Goal: Find specific page/section: Find specific page/section

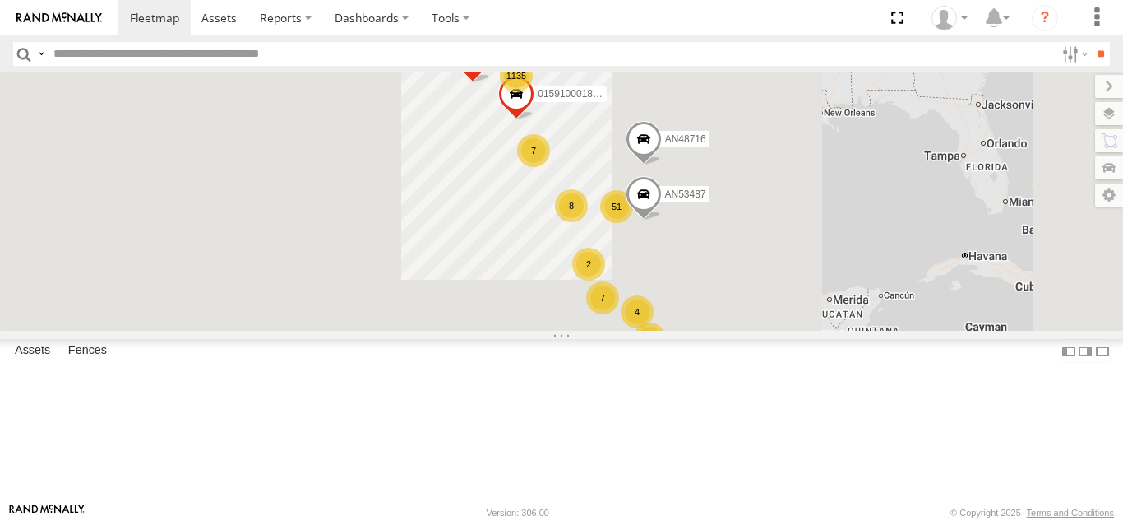
click at [1117, 125] on div "1135 8 7 51 6 AN53487 7 4 2 015910001845018 AN48716 F2771" at bounding box center [561, 201] width 1123 height 258
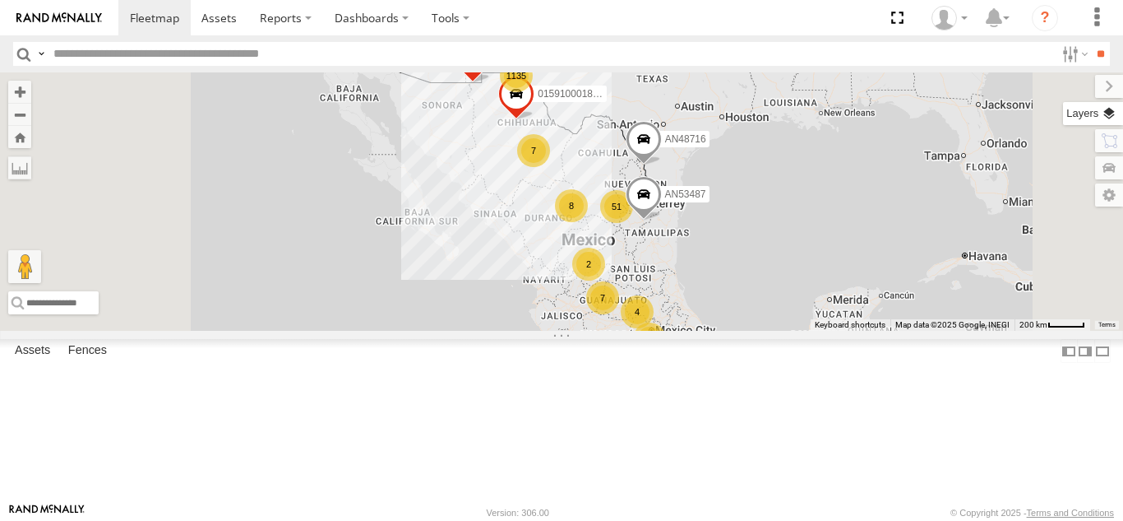
click at [1088, 112] on div "1135 8 7 51 6 AN53487 7 4 2 015910001845018 AN48716 F2771" at bounding box center [561, 201] width 1123 height 258
click at [1116, 109] on label at bounding box center [1093, 113] width 60 height 23
click at [0, 0] on span "Basemaps" at bounding box center [0, 0] width 0 height 0
click at [0, 0] on span "Satellite + Roadmap" at bounding box center [0, 0] width 0 height 0
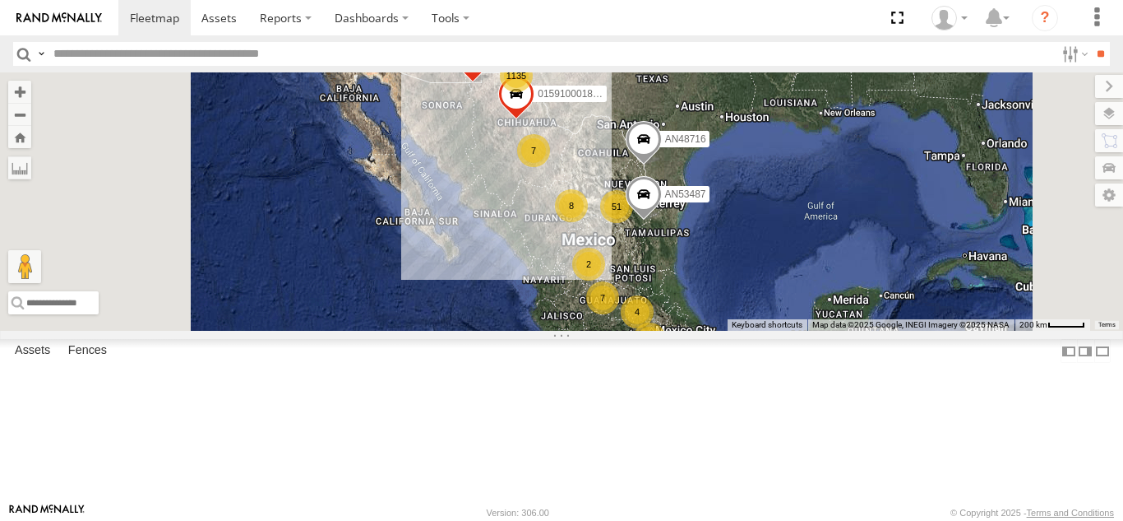
click at [0, 0] on span "Basemaps" at bounding box center [0, 0] width 0 height 0
click at [1068, 91] on label at bounding box center [1095, 86] width 55 height 23
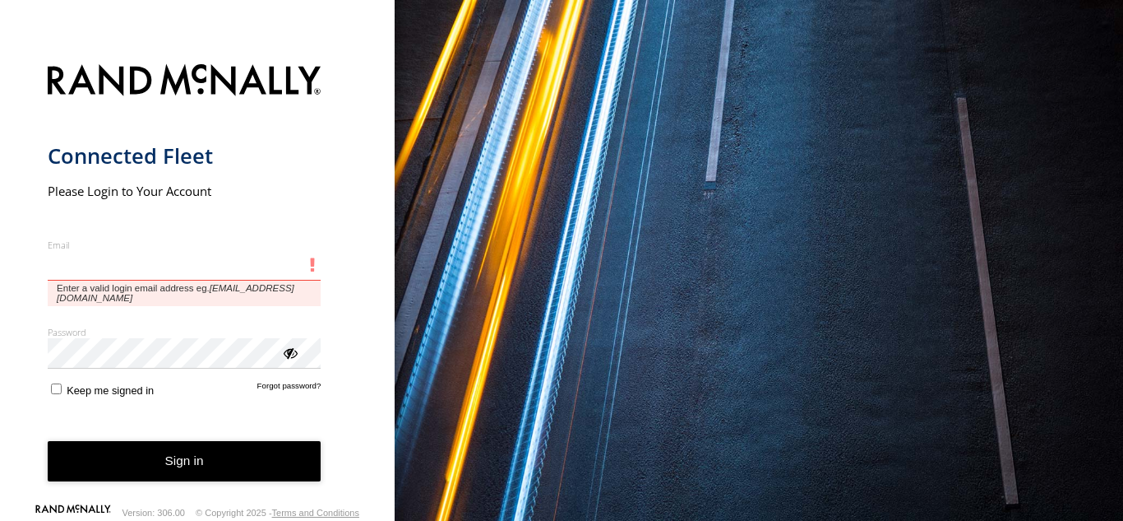
type input "**********"
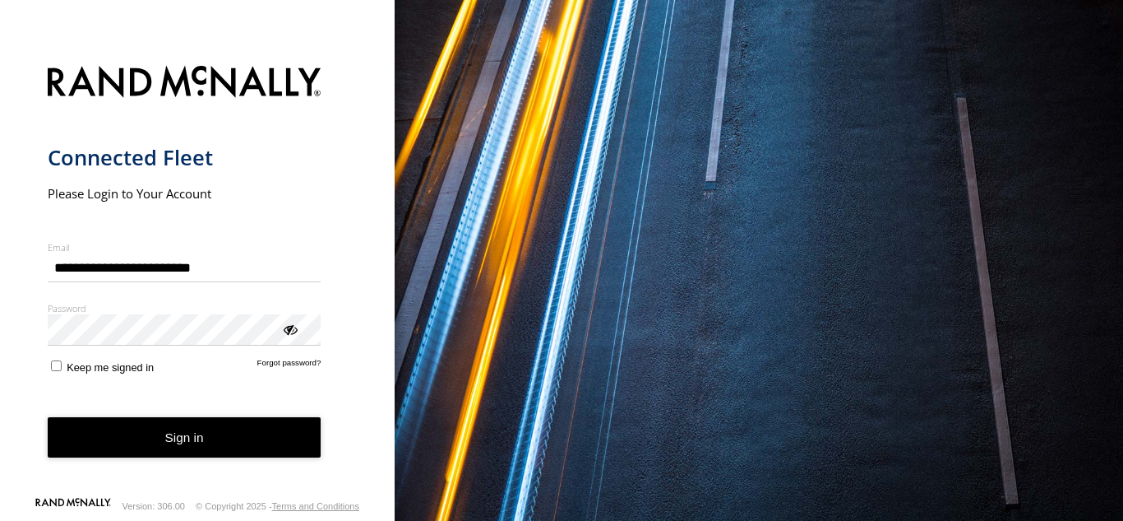
click at [219, 445] on button "Sign in" at bounding box center [185, 437] width 274 height 40
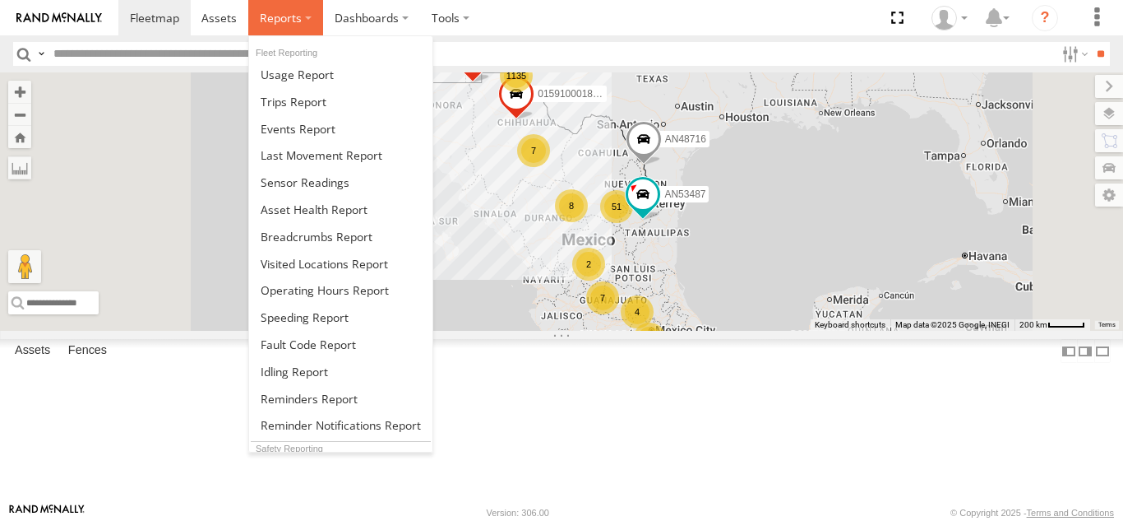
click at [285, 18] on span at bounding box center [281, 18] width 42 height 16
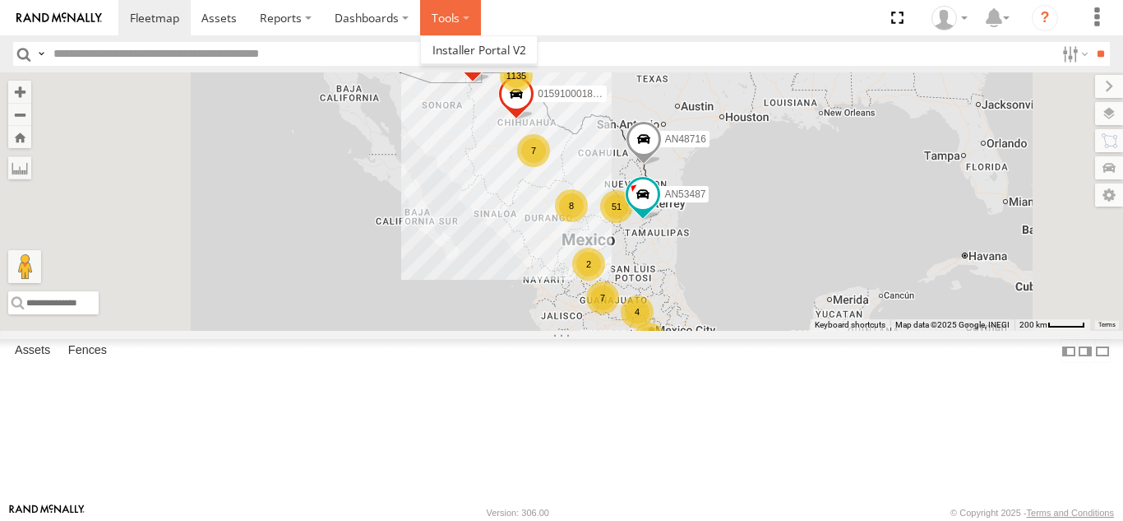
click at [444, 21] on label at bounding box center [450, 17] width 61 height 35
click at [538, 6] on section at bounding box center [618, 17] width 1001 height 35
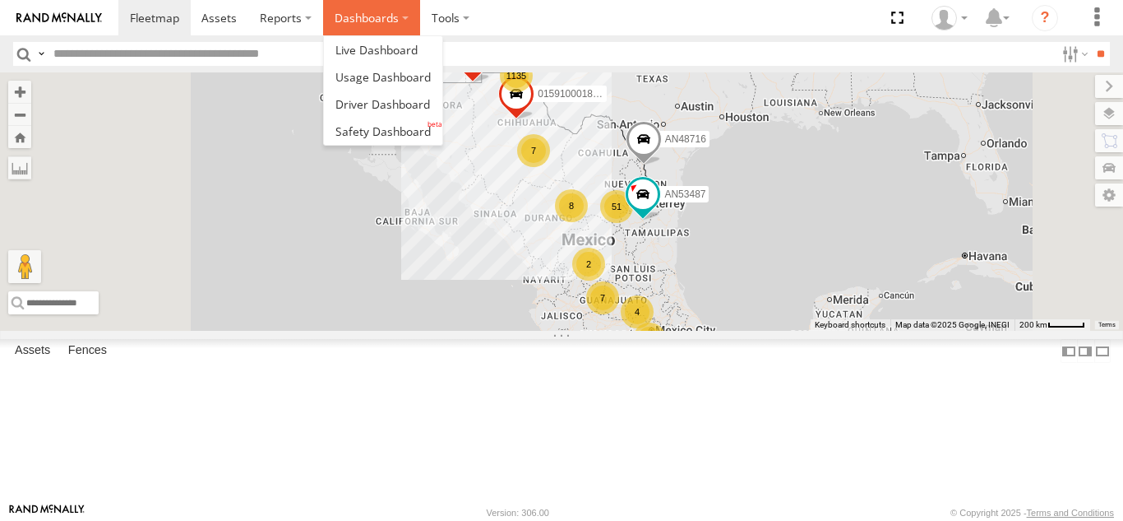
click at [381, 11] on label "Dashboards" at bounding box center [371, 17] width 97 height 35
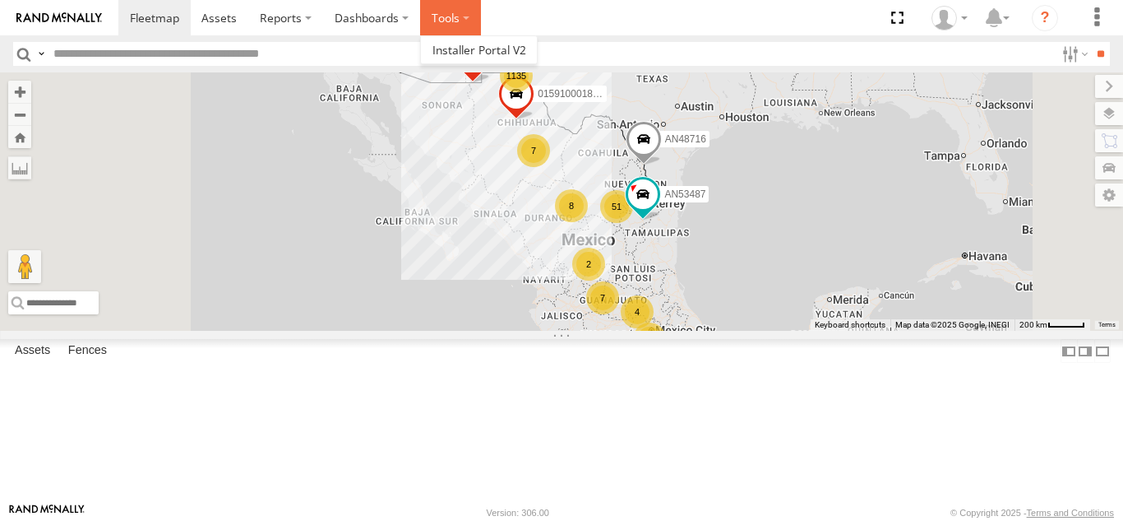
click at [449, 13] on label at bounding box center [450, 17] width 61 height 35
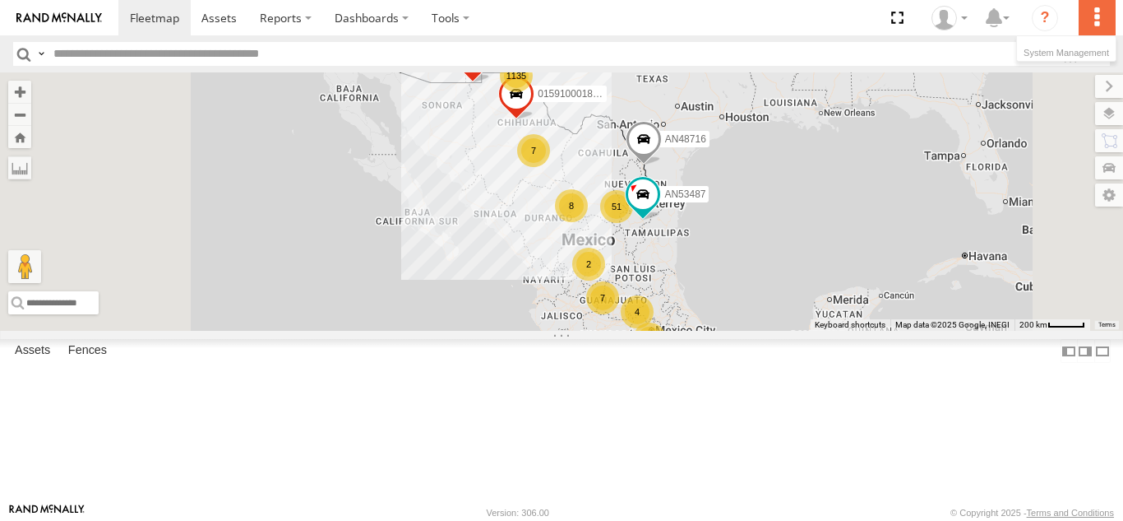
click at [1099, 16] on label at bounding box center [1097, 17] width 36 height 35
click at [1122, 17] on nav "Dashboards" at bounding box center [561, 17] width 1123 height 35
click at [1108, 14] on label at bounding box center [1097, 17] width 36 height 35
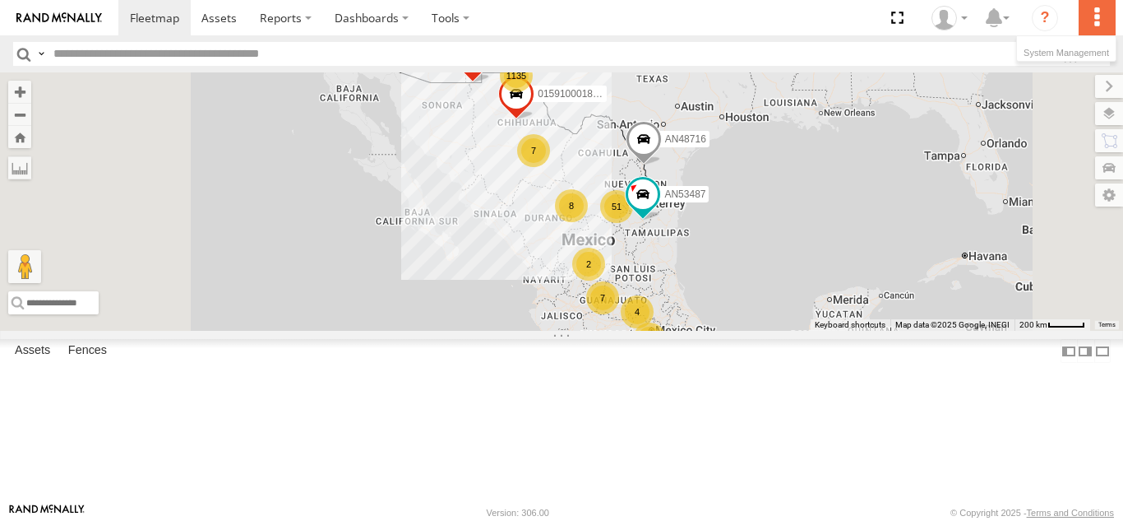
click at [1099, 16] on label at bounding box center [1097, 17] width 36 height 35
click at [1089, 26] on label at bounding box center [1097, 17] width 36 height 35
click at [780, 36] on header "Search Query Asset ID Asset Label Registration Manufacturer Model VIN Job ID IP" at bounding box center [561, 53] width 1123 height 37
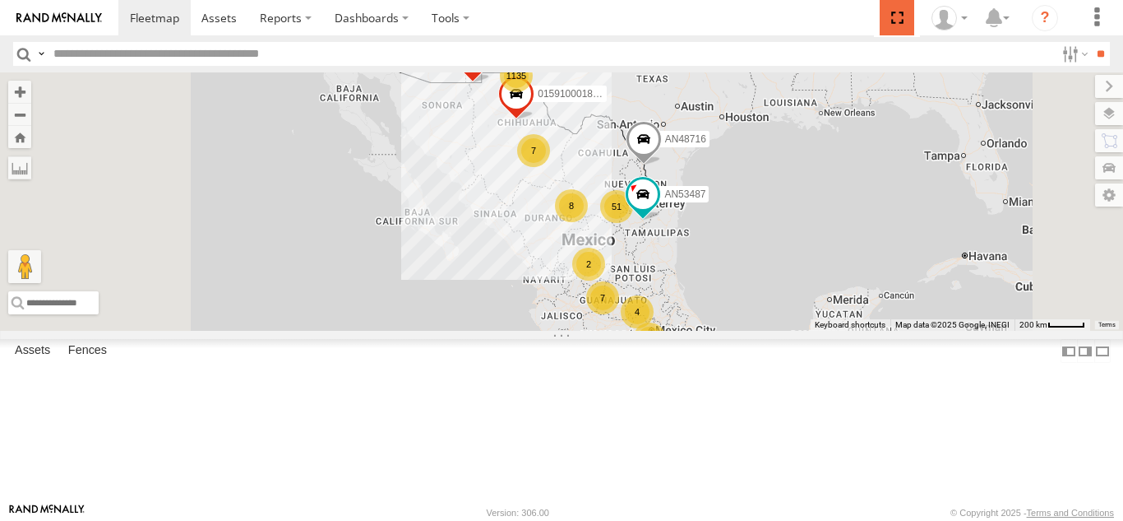
drag, startPoint x: 906, startPoint y: 24, endPoint x: 906, endPoint y: 95, distance: 71.5
click at [906, 24] on span at bounding box center [897, 17] width 34 height 35
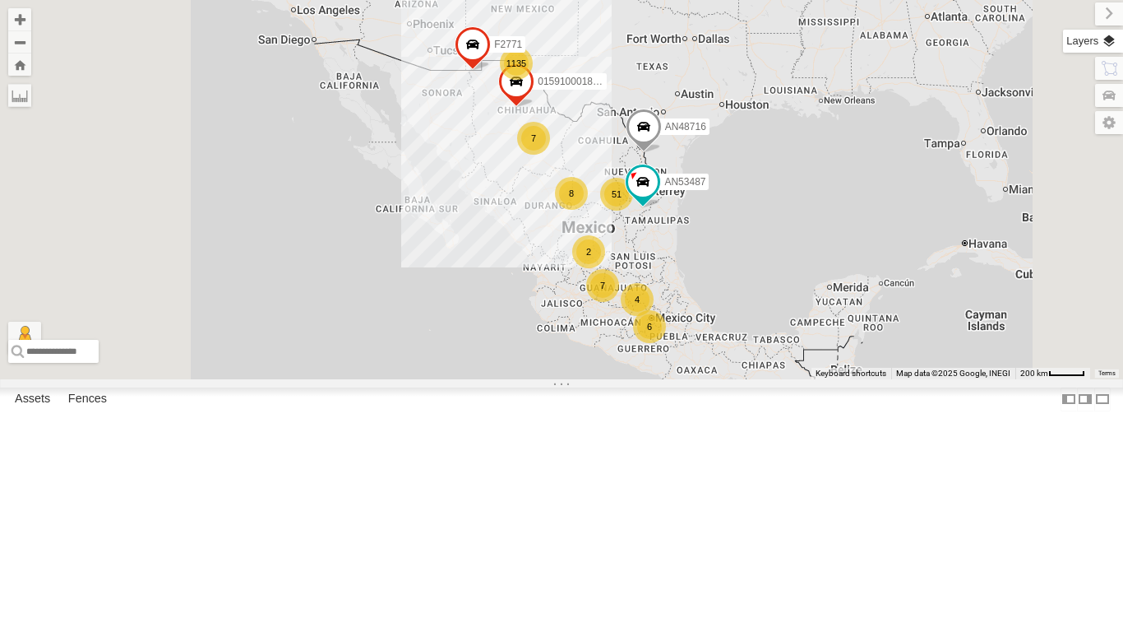
click at [1111, 51] on label at bounding box center [1093, 41] width 60 height 23
click at [0, 0] on span "Basemaps" at bounding box center [0, 0] width 0 height 0
click at [0, 0] on span "Satellite + Roadmap" at bounding box center [0, 0] width 0 height 0
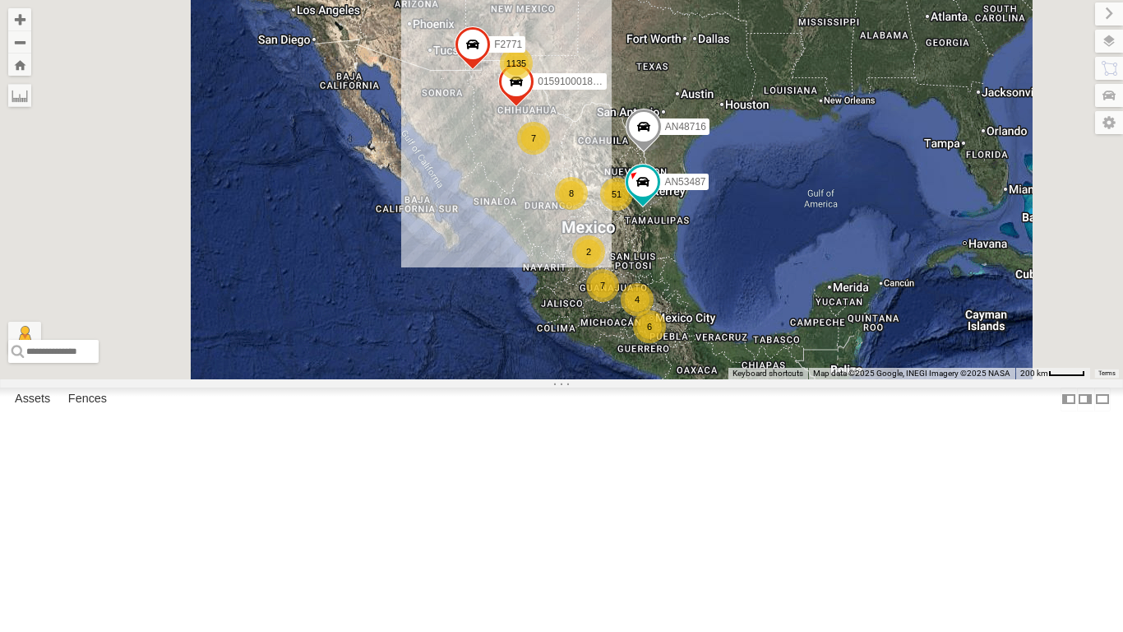
click at [0, 0] on span "Basemaps" at bounding box center [0, 0] width 0 height 0
click at [1068, 9] on label at bounding box center [1095, 13] width 55 height 23
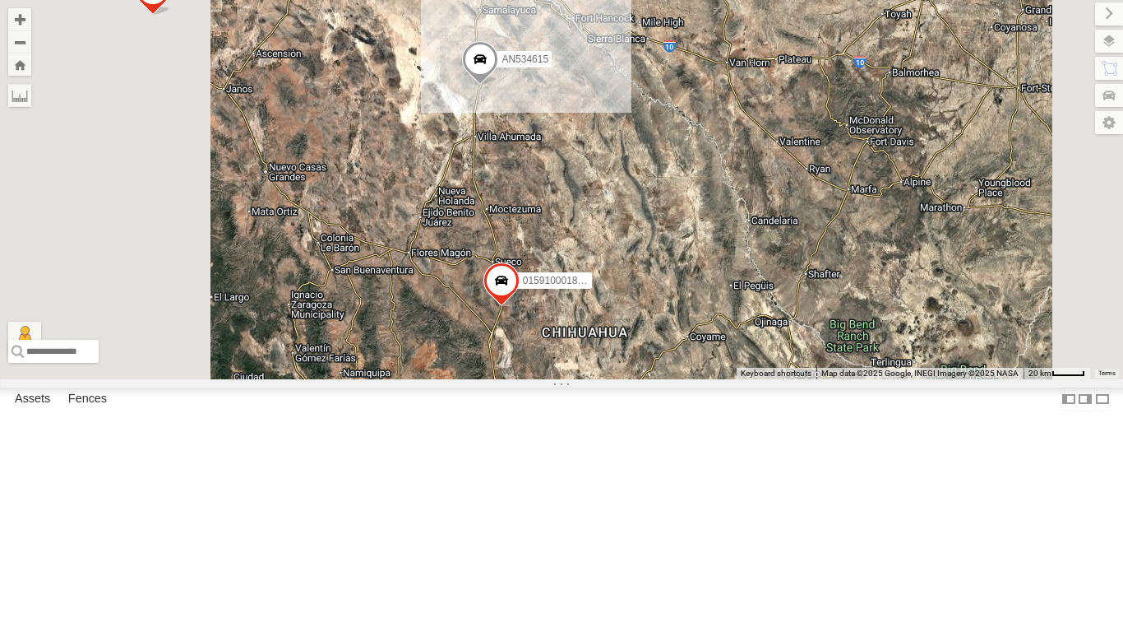
drag, startPoint x: 778, startPoint y: 62, endPoint x: 817, endPoint y: 124, distance: 72.8
click at [813, 113] on div "AN53487 015910001845018 AN48716 F2771 929 90 60 52 2 AN534615" at bounding box center [561, 189] width 1123 height 379
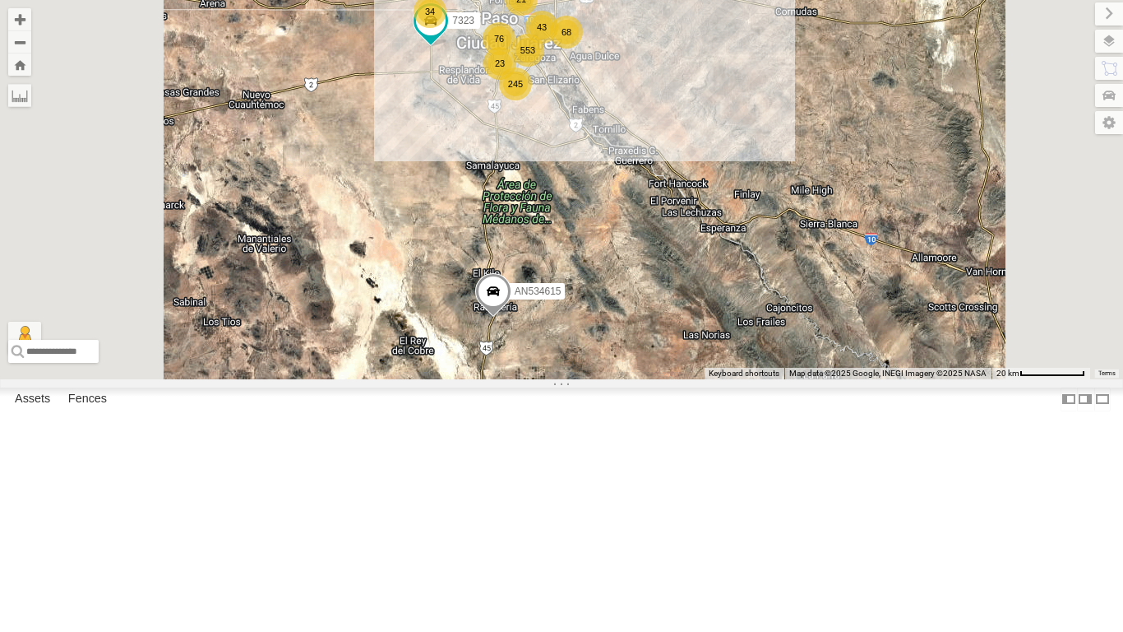
drag, startPoint x: 643, startPoint y: 129, endPoint x: 673, endPoint y: 144, distance: 33.1
click at [447, 28] on div "34" at bounding box center [430, 11] width 33 height 33
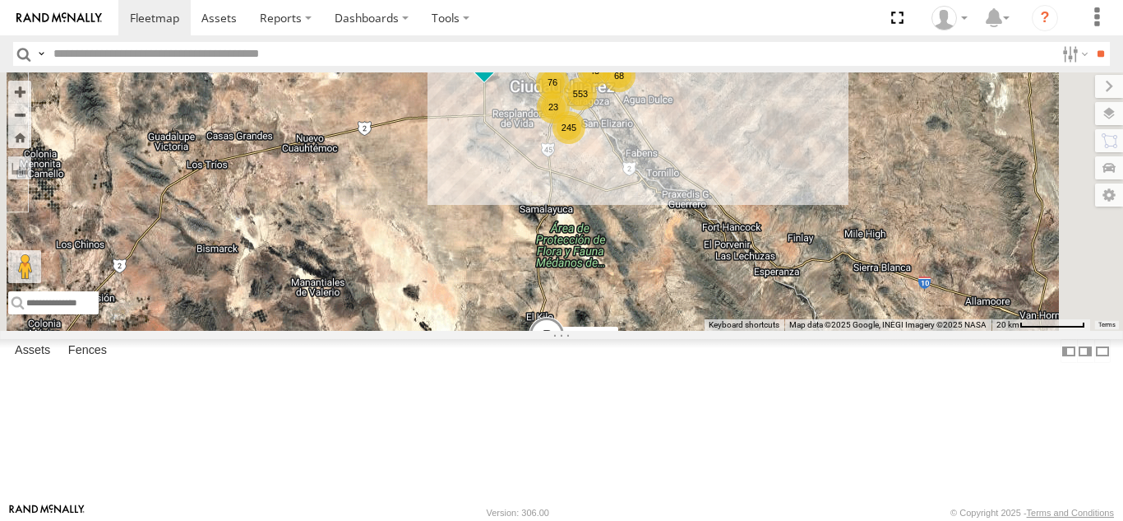
drag, startPoint x: 660, startPoint y: 183, endPoint x: 655, endPoint y: 200, distance: 18.0
click at [655, 200] on div "AN53487 015910001845018 AN48716 F2771 AN534615 553 21 42 245 34 11 68 76 14 732…" at bounding box center [561, 201] width 1123 height 258
